Goal: Transaction & Acquisition: Purchase product/service

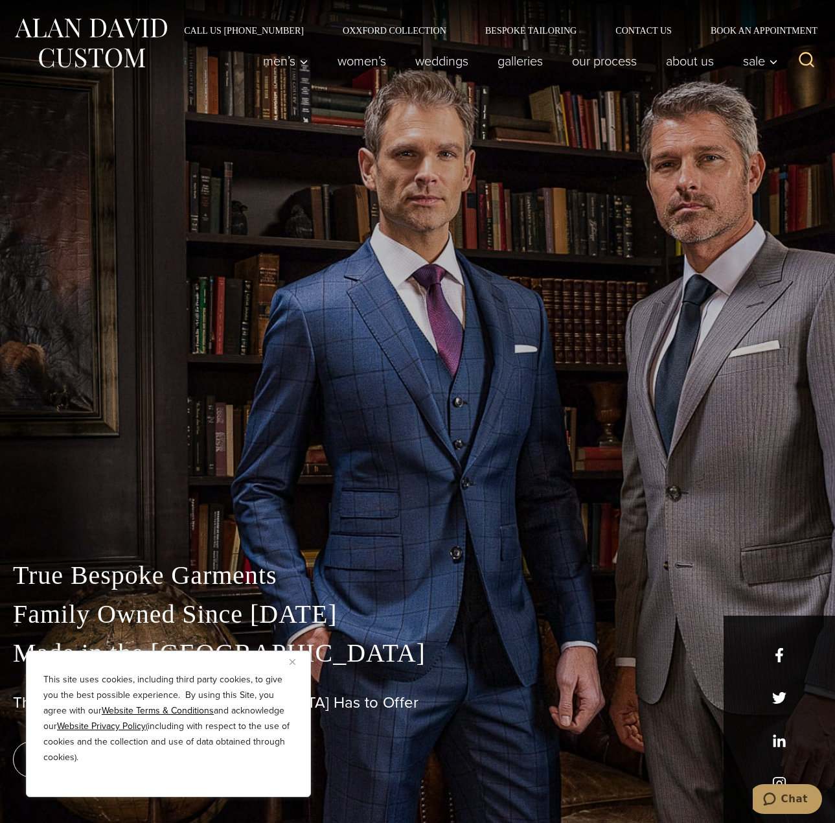
click at [287, 658] on div "This site uses cookies, including third party cookies, to give you the best pos…" at bounding box center [168, 723] width 285 height 146
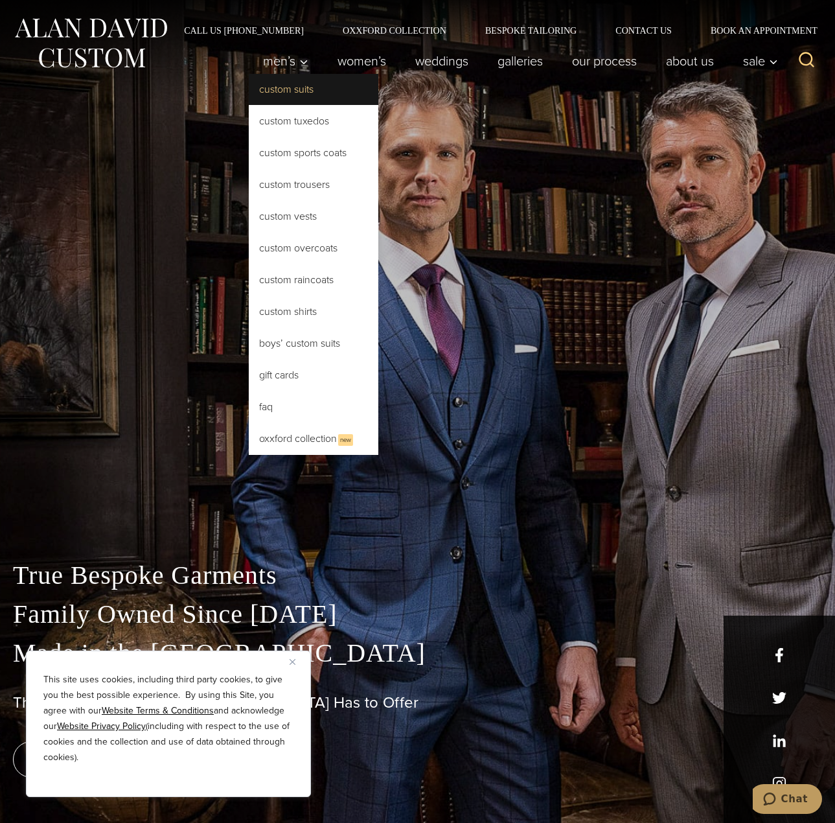
click at [292, 95] on link "Custom Suits" at bounding box center [314, 89] width 130 height 31
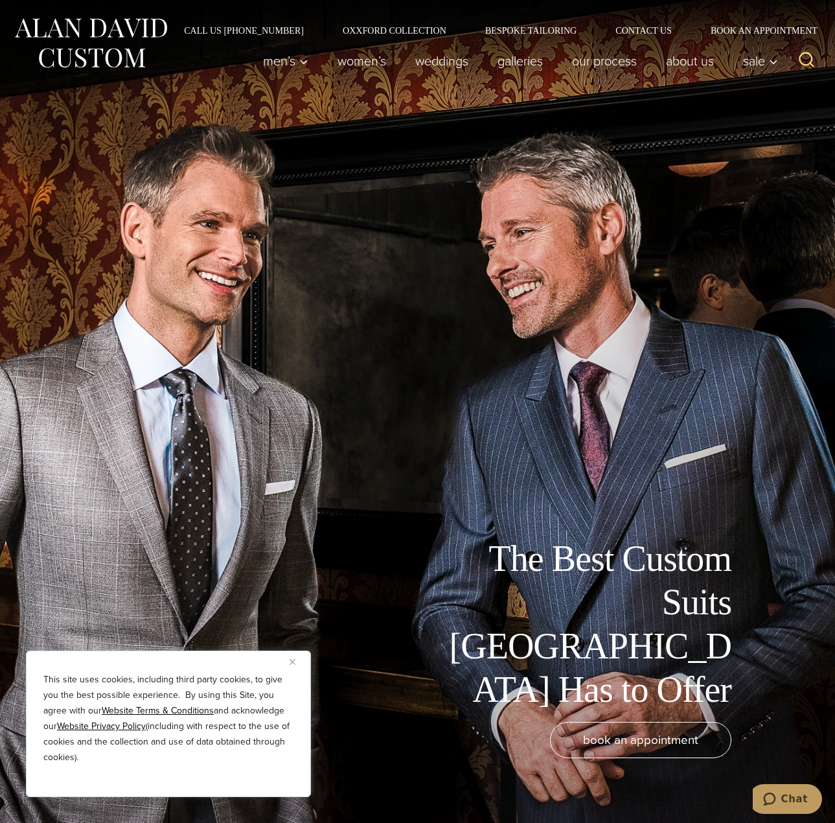
click at [289, 664] on div "This site uses cookies, including third party cookies, to give you the best pos…" at bounding box center [168, 723] width 285 height 146
click at [290, 663] on img "Close" at bounding box center [293, 662] width 6 height 6
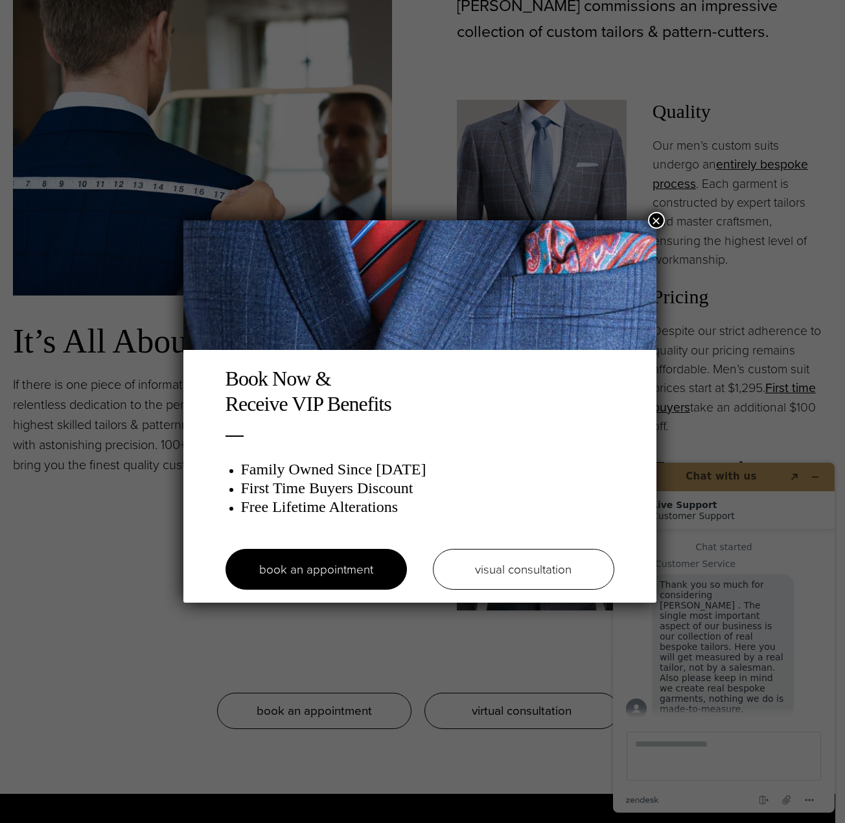
click at [660, 219] on button "×" at bounding box center [656, 220] width 17 height 17
